Goal: Complete application form

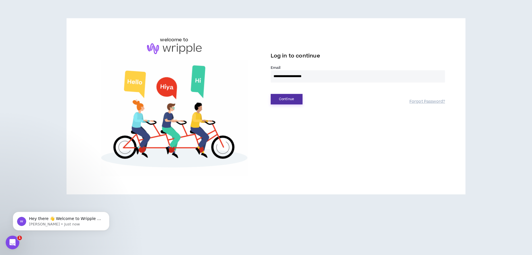
type input "**********"
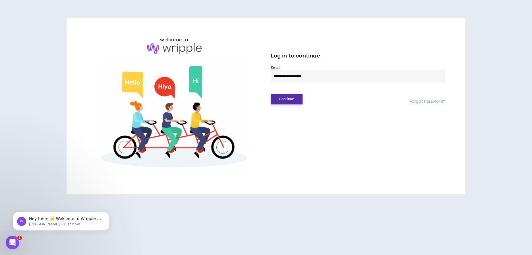
click at [294, 101] on button "Continue" at bounding box center [287, 99] width 32 height 11
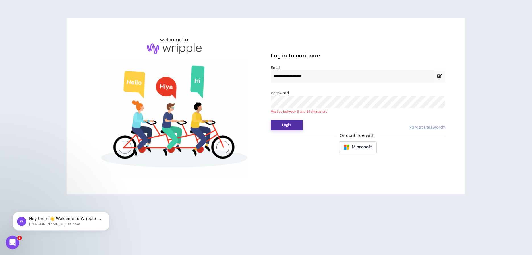
click at [281, 124] on button "Login" at bounding box center [287, 125] width 32 height 11
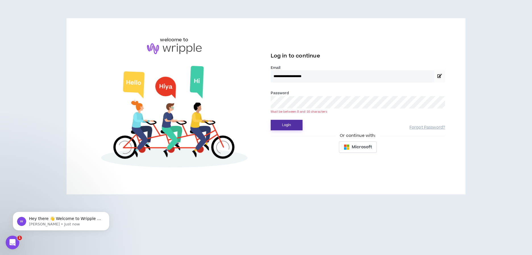
click at [288, 125] on button "Login" at bounding box center [287, 125] width 32 height 11
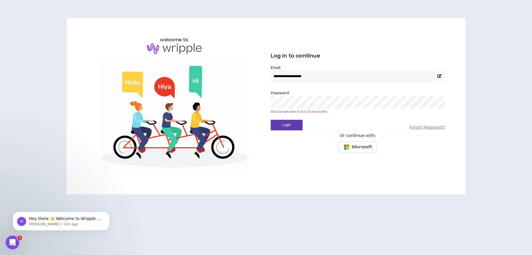
click at [426, 127] on link "Forgot Password?" at bounding box center [428, 127] width 36 height 5
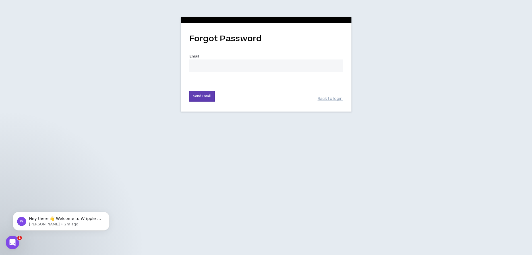
type input "aprilnwest@gmail.com"
click at [204, 96] on button "Send Email" at bounding box center [201, 96] width 25 height 11
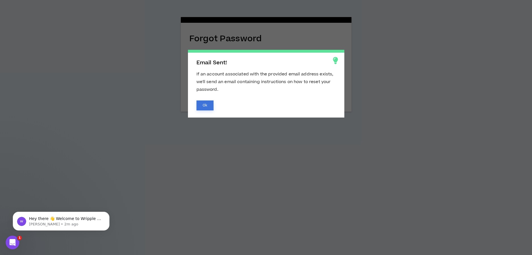
click at [205, 105] on button "Ok" at bounding box center [205, 105] width 17 height 10
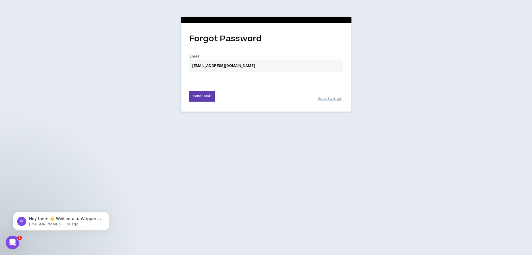
click at [423, 35] on div "Forgot Password Email * aprilnwest@gmail.com Send Email Back to login" at bounding box center [266, 63] width 532 height 126
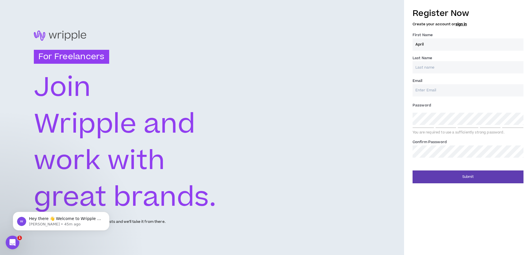
type input "April"
type input "West"
type input "a"
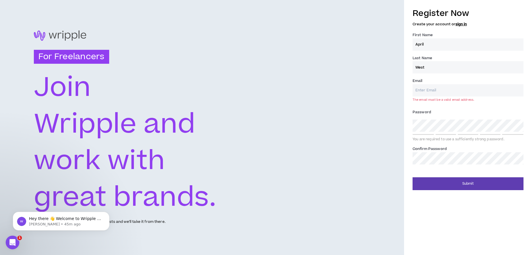
type input "aprilnwest@gmail.com"
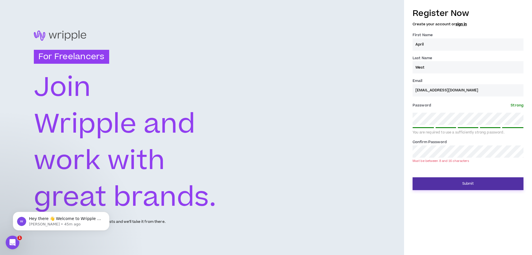
click at [464, 184] on button "Submit" at bounding box center [468, 183] width 111 height 13
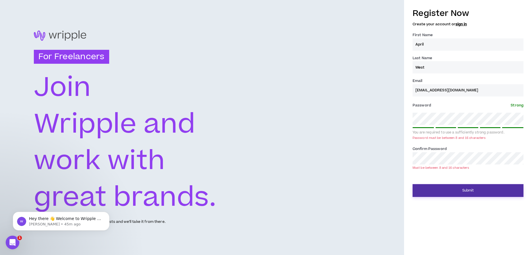
click at [470, 189] on button "Submit" at bounding box center [468, 190] width 111 height 13
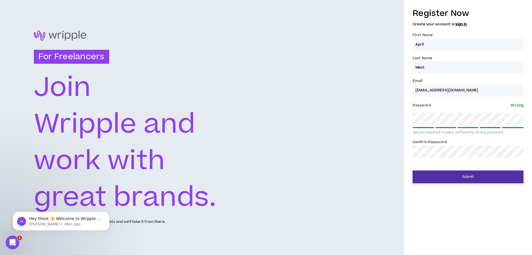
click at [471, 176] on button "Submit" at bounding box center [468, 176] width 111 height 13
click at [476, 177] on button "Submit" at bounding box center [468, 176] width 111 height 13
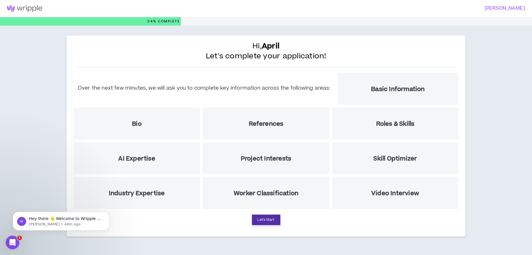
click at [272, 220] on button "Let's Start" at bounding box center [266, 220] width 28 height 11
select select "US"
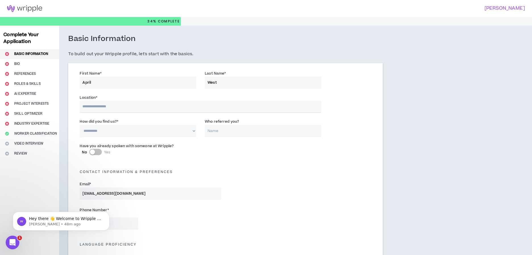
click at [165, 104] on input "text" at bounding box center [201, 107] width 242 height 12
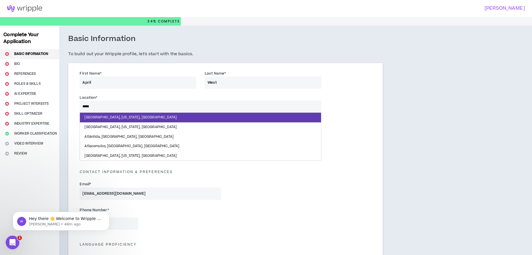
type input "******"
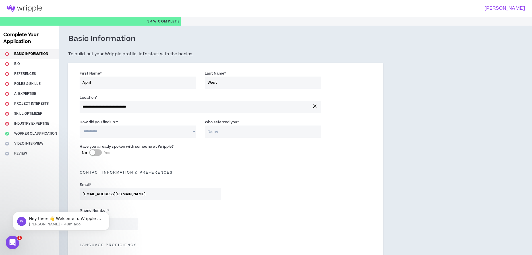
select select "*"
type input "Morria Bowen"
click at [94, 151] on div "button" at bounding box center [92, 152] width 5 height 5
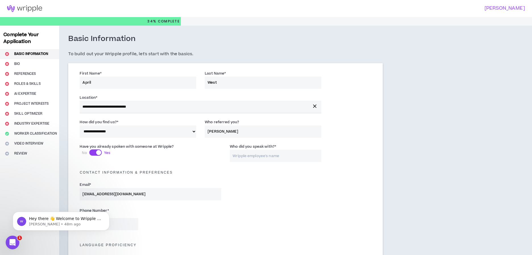
click at [100, 151] on div "button" at bounding box center [98, 152] width 5 height 5
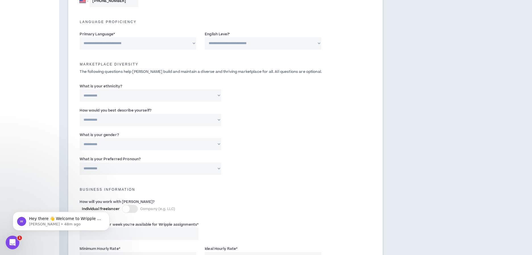
scroll to position [223, 0]
type input "+1 404 234 6334"
select select "*******"
select select "*"
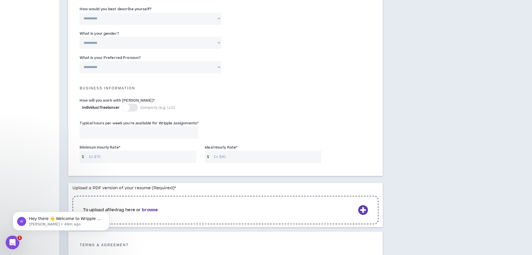
scroll to position [325, 0]
click at [174, 129] on input "Typical hours per week you're available for Wripple assignments *" at bounding box center [139, 132] width 119 height 12
type input "40"
click at [131, 154] on input "Minimum Hourly Rate *" at bounding box center [141, 157] width 110 height 12
click at [224, 154] on input "Ideal Hourly Rate *" at bounding box center [266, 157] width 110 height 12
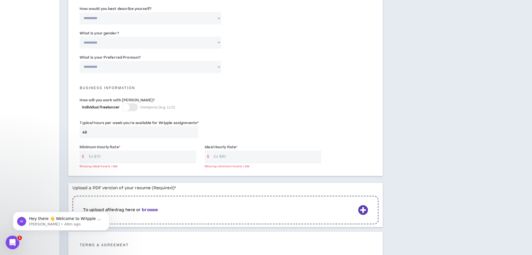
drag, startPoint x: 91, startPoint y: 154, endPoint x: 94, endPoint y: 150, distance: 5.3
click at [91, 153] on input "Minimum Hourly Rate *" at bounding box center [141, 157] width 110 height 12
type input "75"
click at [223, 156] on input "Ideal Hourly Rate *" at bounding box center [266, 157] width 110 height 12
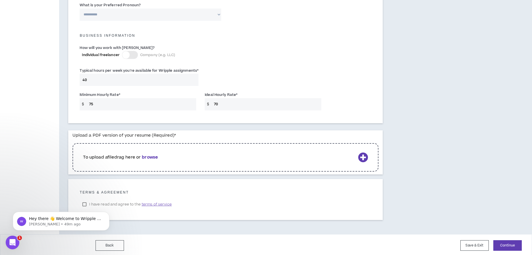
scroll to position [377, 0]
type input "70"
click at [153, 156] on b "browse" at bounding box center [150, 157] width 16 height 6
click at [154, 155] on b "browse" at bounding box center [150, 157] width 16 height 6
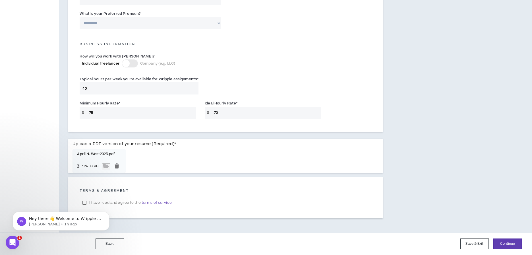
scroll to position [366, 0]
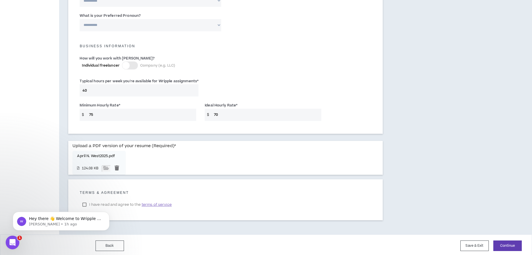
click at [84, 202] on body "Hey there 👋 Welcome to Wripple 🙌 Take a look around! If you have any questions,…" at bounding box center [61, 219] width 109 height 35
click at [85, 202] on body "Hey there 👋 Welcome to Wripple 🙌 Take a look around! If you have any questions,…" at bounding box center [61, 219] width 109 height 35
click at [110, 172] on input "file" at bounding box center [106, 168] width 9 height 6
click at [508, 242] on button "Continue" at bounding box center [508, 245] width 28 height 11
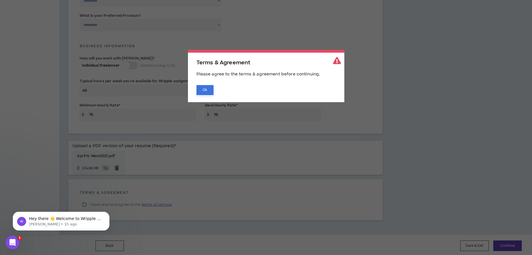
click at [205, 87] on button "Ok" at bounding box center [205, 90] width 17 height 10
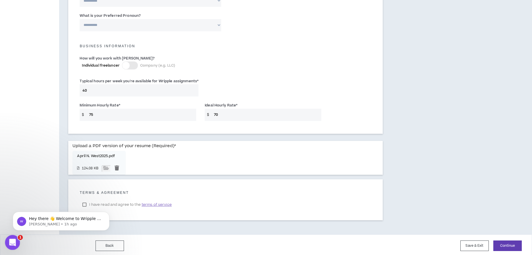
click at [12, 242] on icon "Open Intercom Messenger" at bounding box center [12, 241] width 4 height 5
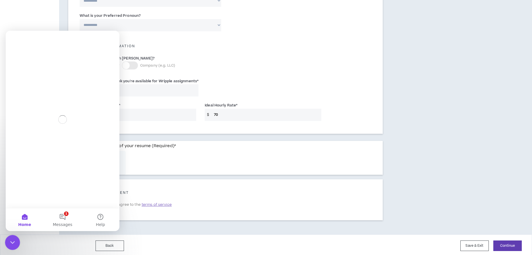
scroll to position [0, 0]
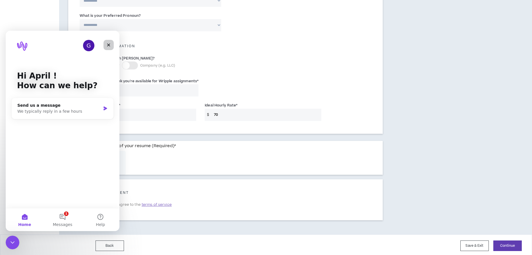
click at [107, 46] on icon "Close" at bounding box center [108, 45] width 5 height 5
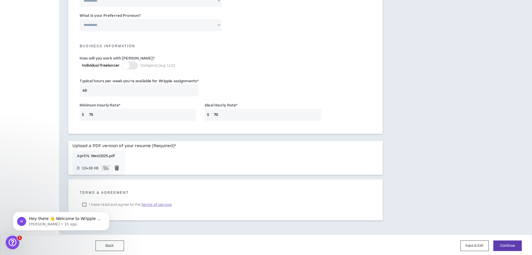
click at [84, 201] on div "Hey there 👋 Welcome to Wripple 🙌 Take a look around! If you have any questions,…" at bounding box center [61, 194] width 105 height 71
click at [107, 213] on icon "Dismiss notification" at bounding box center [107, 213] width 3 height 3
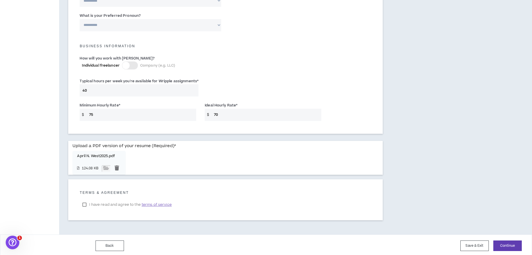
click at [84, 202] on label "I have read and agree to the terms of service" at bounding box center [127, 204] width 95 height 9
click at [510, 244] on button "Continue" at bounding box center [508, 246] width 28 height 11
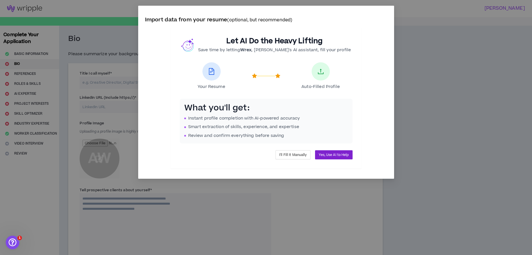
click at [329, 154] on span "Yes, Use AI to Help" at bounding box center [334, 154] width 30 height 5
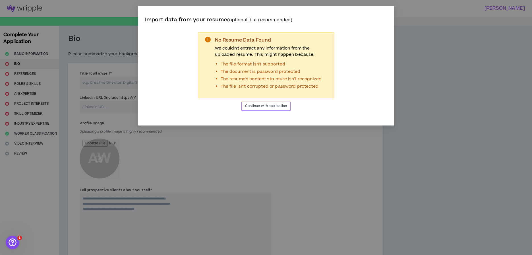
click at [260, 105] on span "Continue with application" at bounding box center [266, 105] width 42 height 5
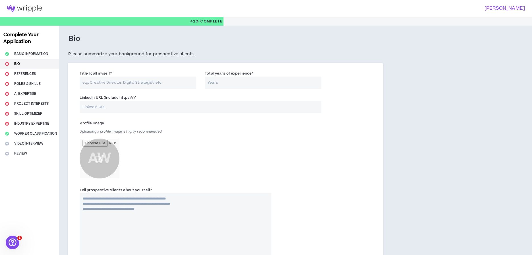
click at [141, 83] on input "Title I call myself *" at bounding box center [138, 83] width 117 height 12
type input "Program Manager"
type input "12"
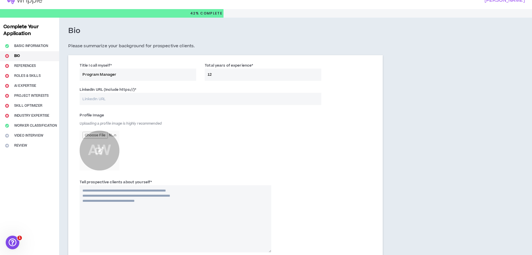
scroll to position [8, 0]
type input "12"
click at [100, 150] on input "file" at bounding box center [100, 150] width 40 height 40
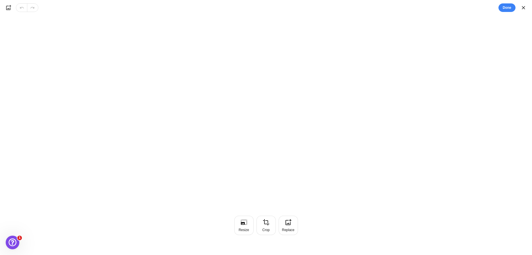
scroll to position [0, 0]
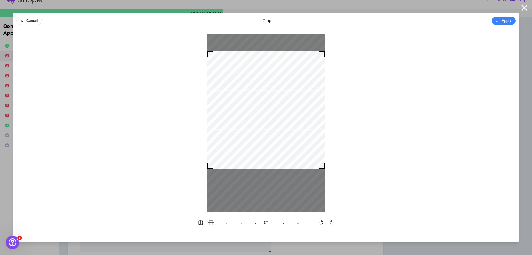
drag, startPoint x: 266, startPoint y: 144, endPoint x: 268, endPoint y: 131, distance: 13.2
click at [268, 131] on div at bounding box center [266, 110] width 118 height 118
click at [505, 20] on button "Apply" at bounding box center [504, 21] width 24 height 9
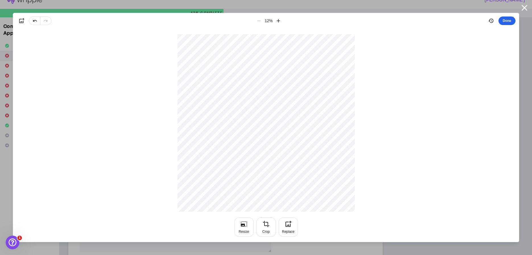
click at [507, 21] on button "Done" at bounding box center [507, 21] width 17 height 9
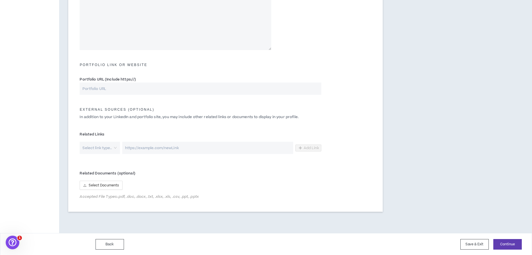
scroll to position [231, 0]
click at [475, 245] on button "Save & Exit" at bounding box center [475, 244] width 28 height 11
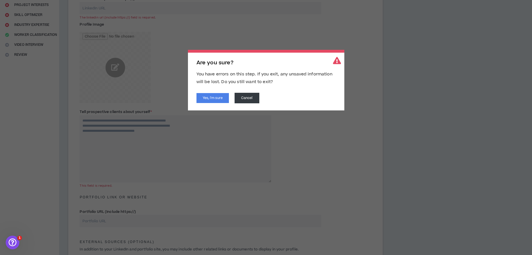
scroll to position [94, 0]
click at [215, 98] on button "Yes, I'm sure" at bounding box center [213, 98] width 32 height 10
